Goal: Information Seeking & Learning: Learn about a topic

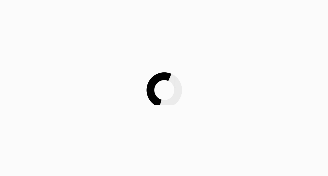
scroll to position [283, 0]
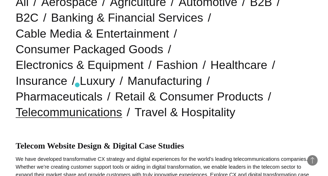
scroll to position [156, 0]
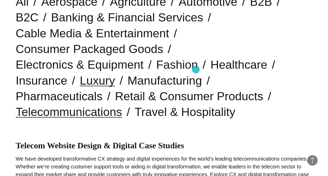
click at [115, 74] on link "Luxury" at bounding box center [97, 80] width 35 height 13
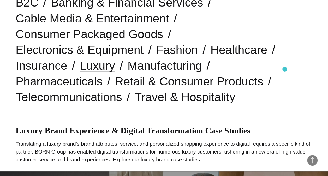
scroll to position [168, 0]
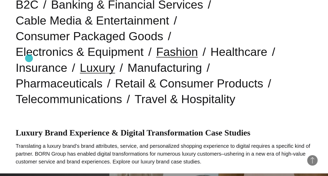
click at [156, 58] on link "Fashion" at bounding box center [177, 51] width 42 height 13
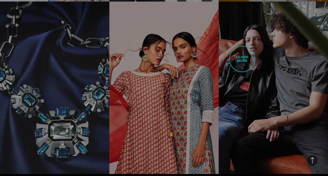
scroll to position [1023, 0]
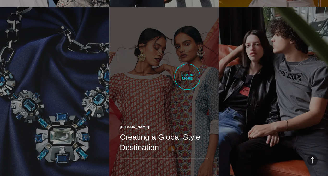
click at [187, 77] on link "Ajio.com Creating a Global Style Destination BORN was selected as the creative …" at bounding box center [163, 93] width 109 height 172
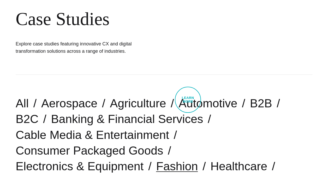
scroll to position [0, 0]
